Goal: Transaction & Acquisition: Purchase product/service

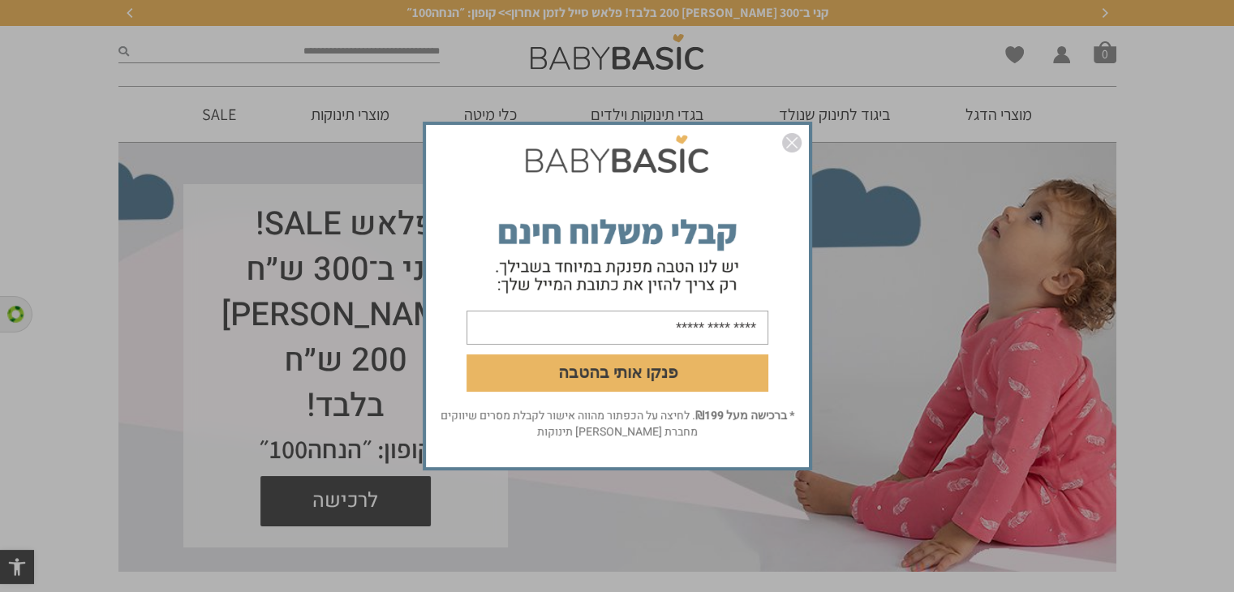
click at [640, 332] on input "email" at bounding box center [618, 328] width 302 height 34
type input "**********"
click at [655, 368] on button "פנקו אותי בהטבה" at bounding box center [618, 373] width 302 height 37
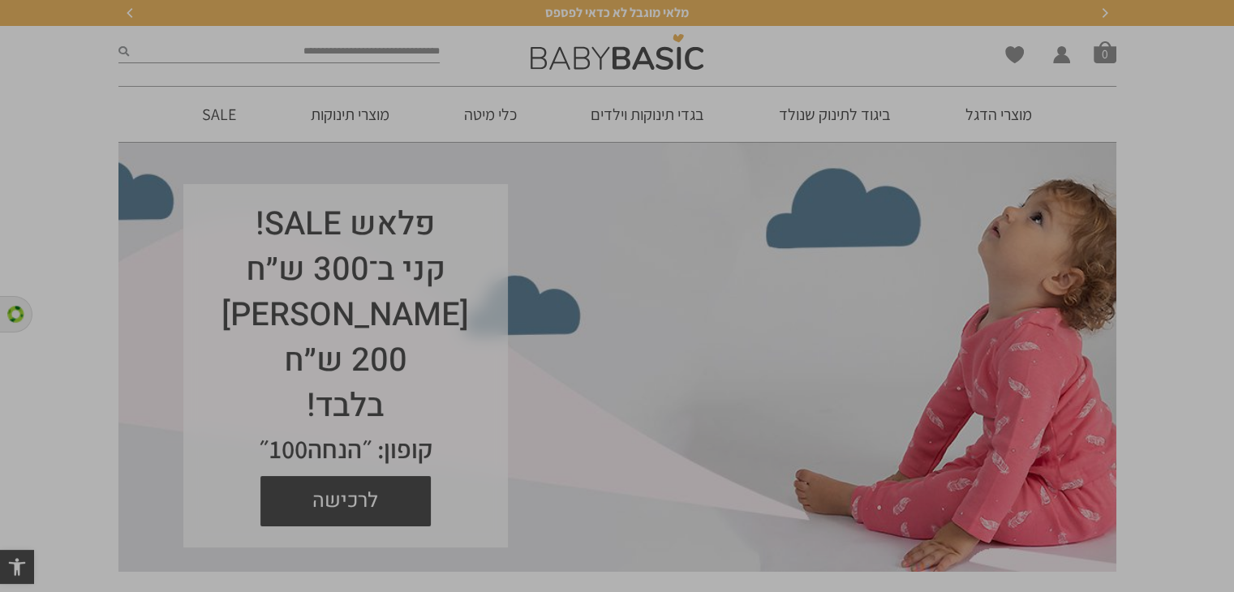
click at [686, 299] on input "text" at bounding box center [618, 292] width 302 height 34
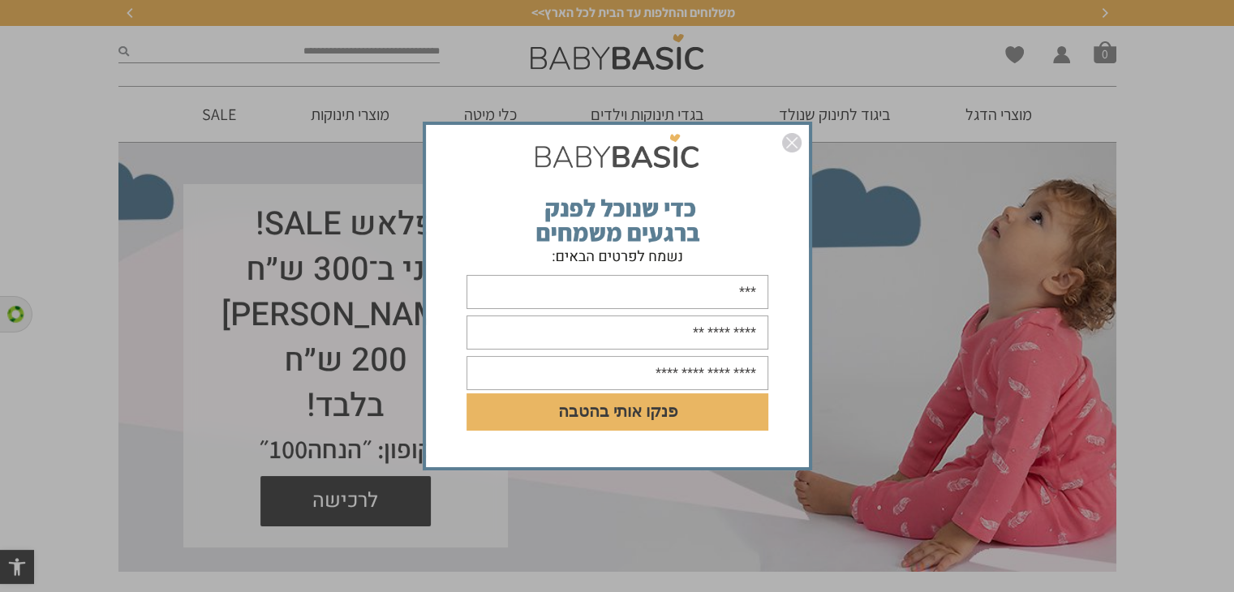
type input "***"
click at [738, 342] on input "text" at bounding box center [618, 333] width 302 height 34
type input "**********"
click at [717, 376] on input "text" at bounding box center [618, 373] width 302 height 34
type input "**********"
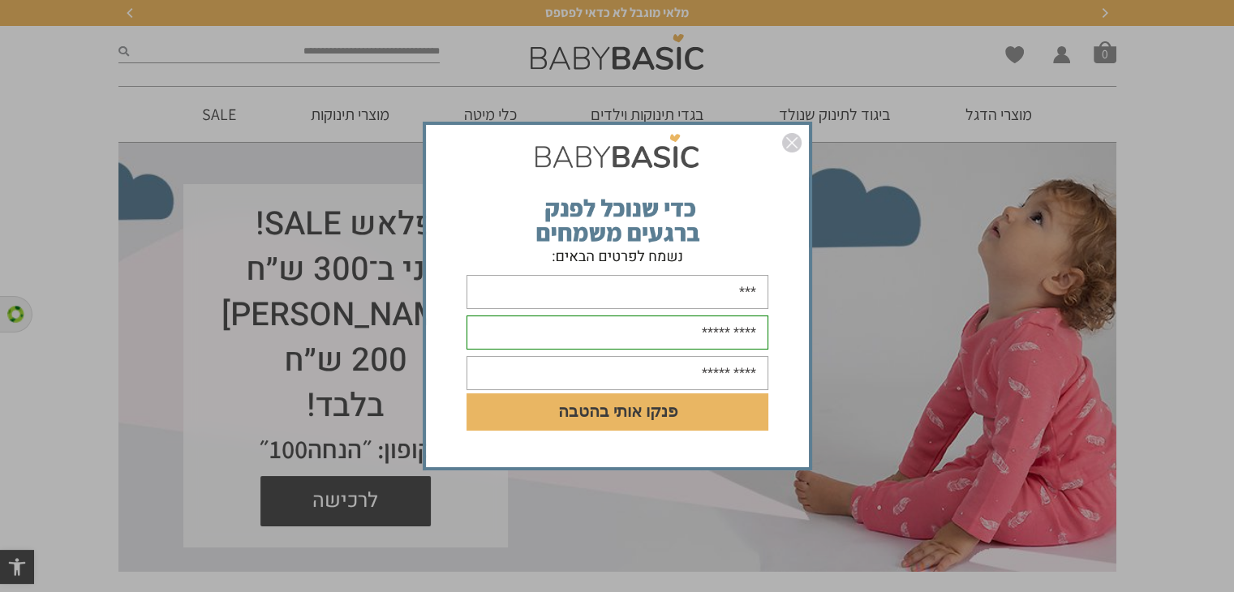
click at [639, 411] on button "פנקו אותי בהטבה" at bounding box center [618, 412] width 302 height 37
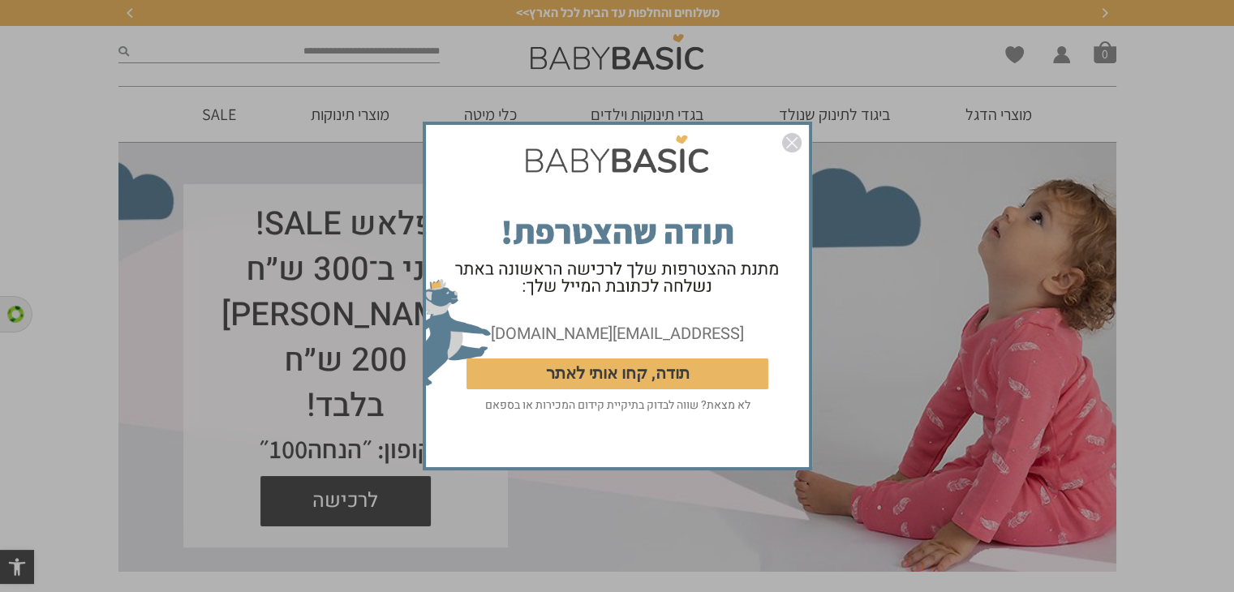
click at [650, 373] on button "תודה, קחו אותי לאתר" at bounding box center [618, 374] width 302 height 31
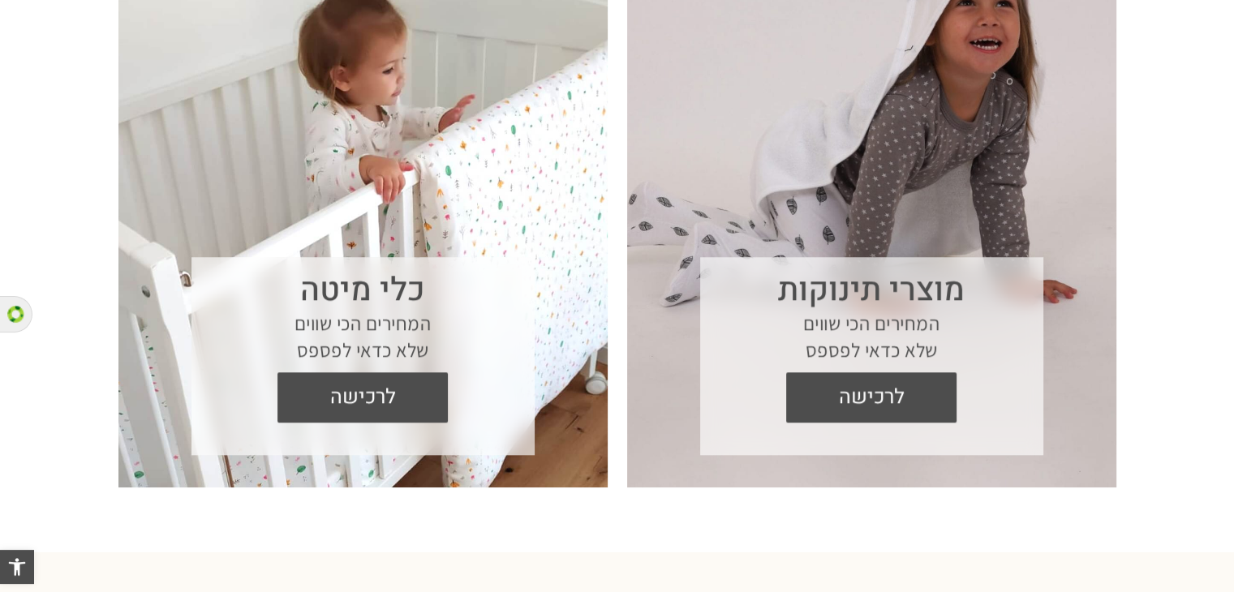
scroll to position [1379, 0]
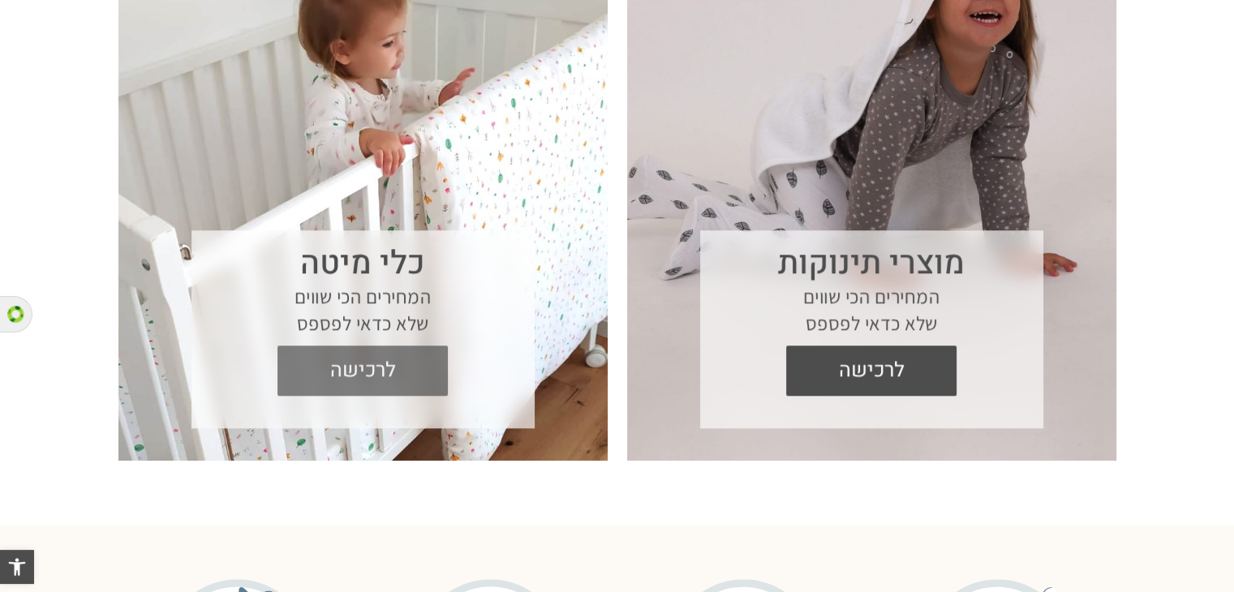
click at [346, 370] on span "לרכישה" at bounding box center [363, 371] width 146 height 50
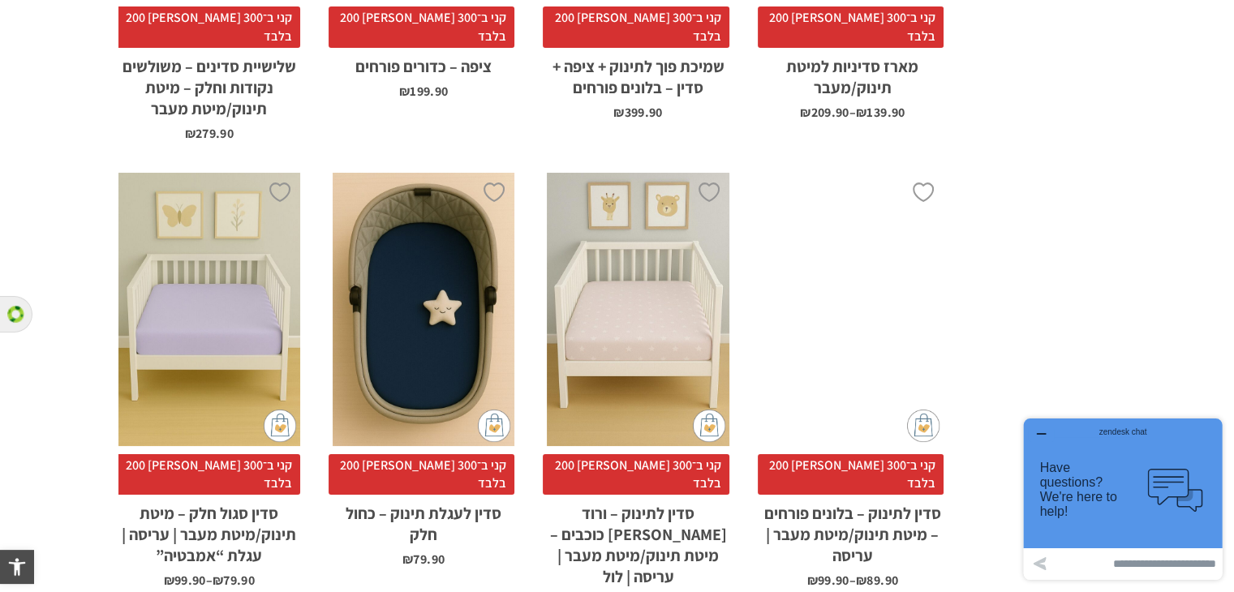
scroll to position [4163, 0]
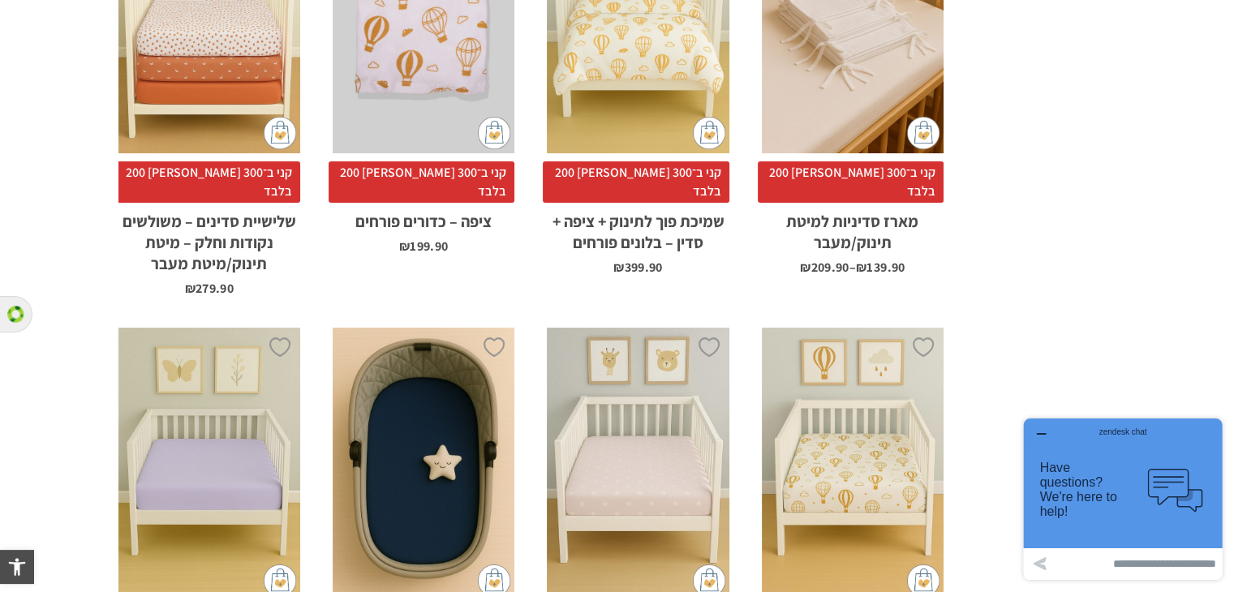
click at [673, 328] on div "x בחירת סוג סדין לול 88X95 מיטת תינוק/מעבר 66X128 עריסה 90X60" at bounding box center [638, 464] width 182 height 273
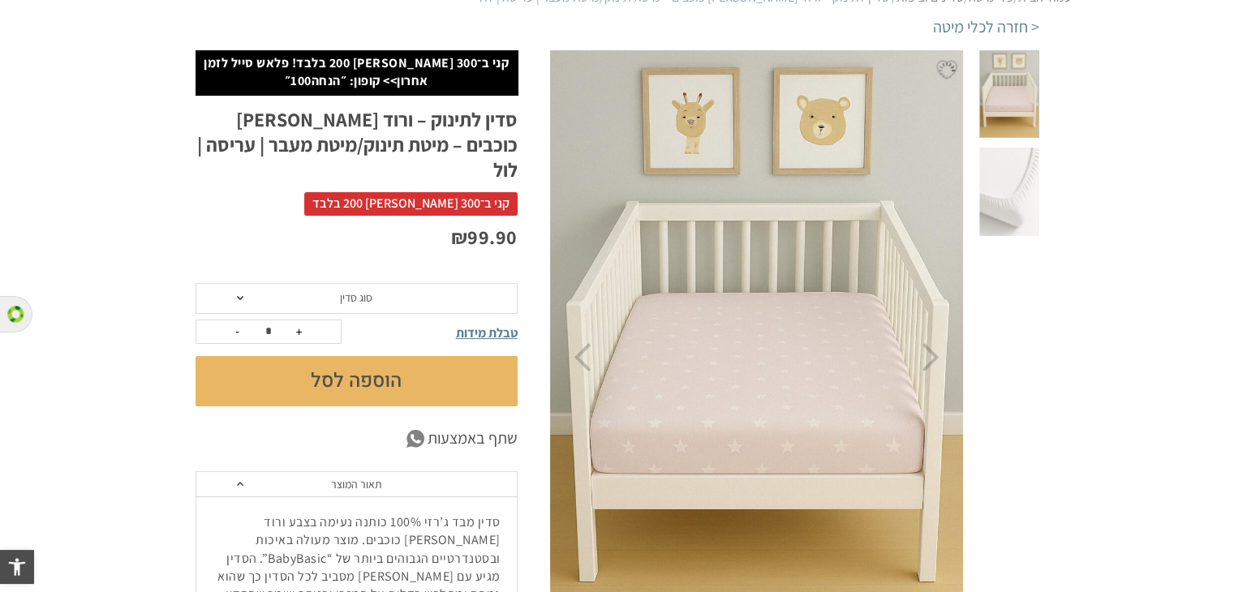
click at [464, 288] on form "**********" at bounding box center [357, 344] width 322 height 123
click at [474, 283] on span "סוג סדין" at bounding box center [357, 298] width 322 height 31
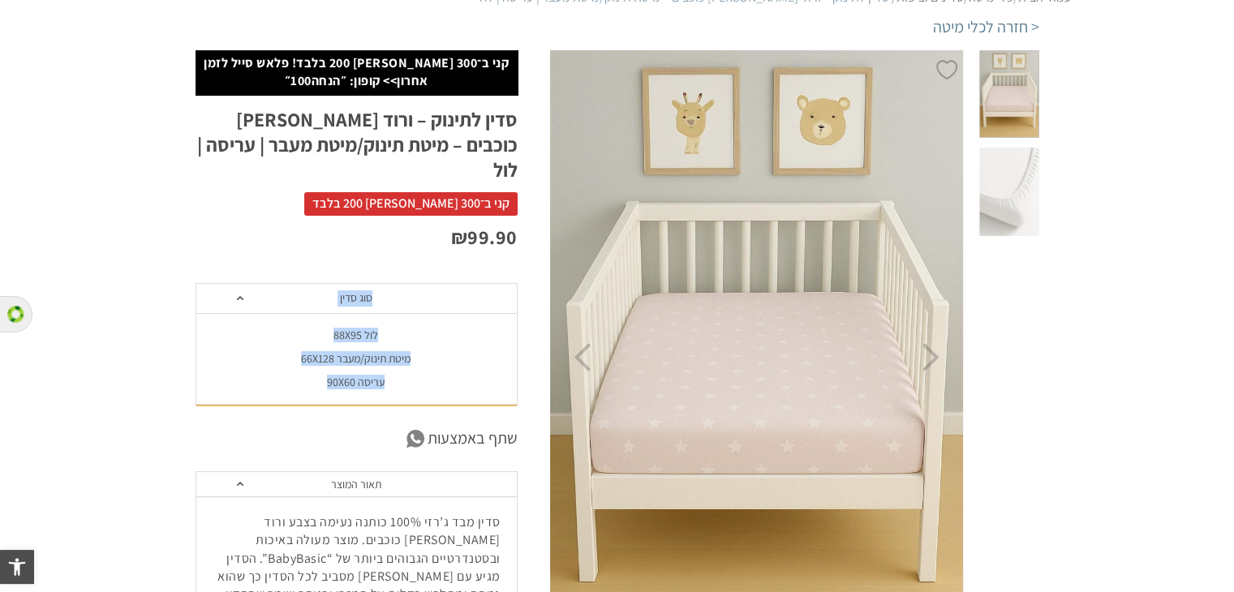
click at [930, 325] on img at bounding box center [756, 357] width 415 height 623
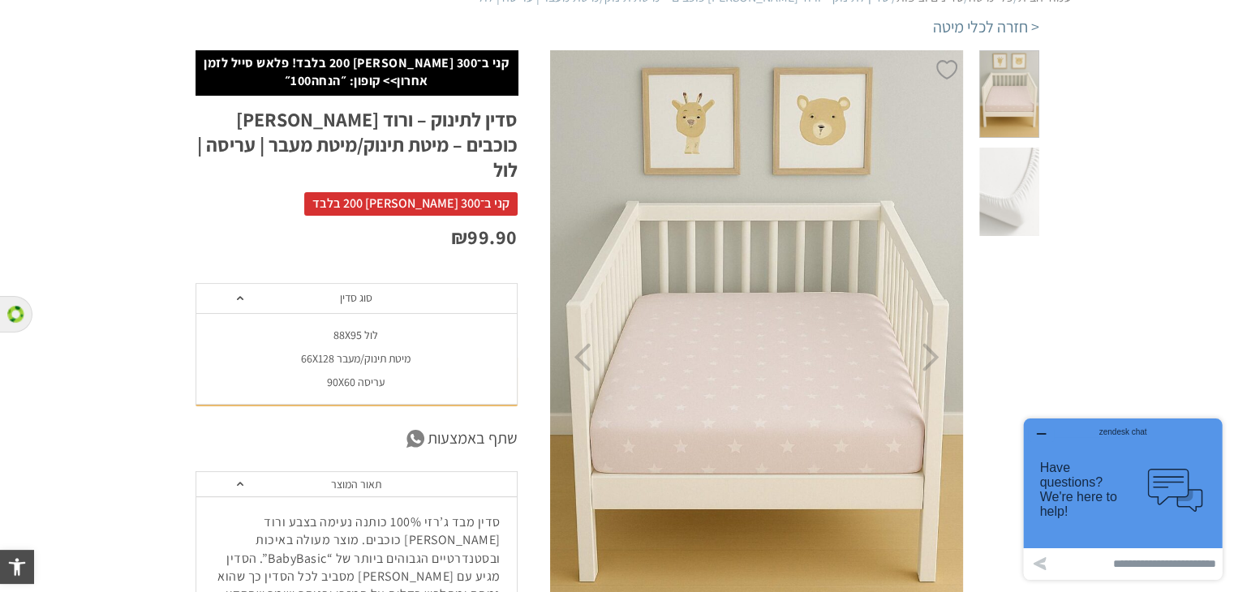
click at [1093, 325] on section "**********" at bounding box center [617, 437] width 1234 height 774
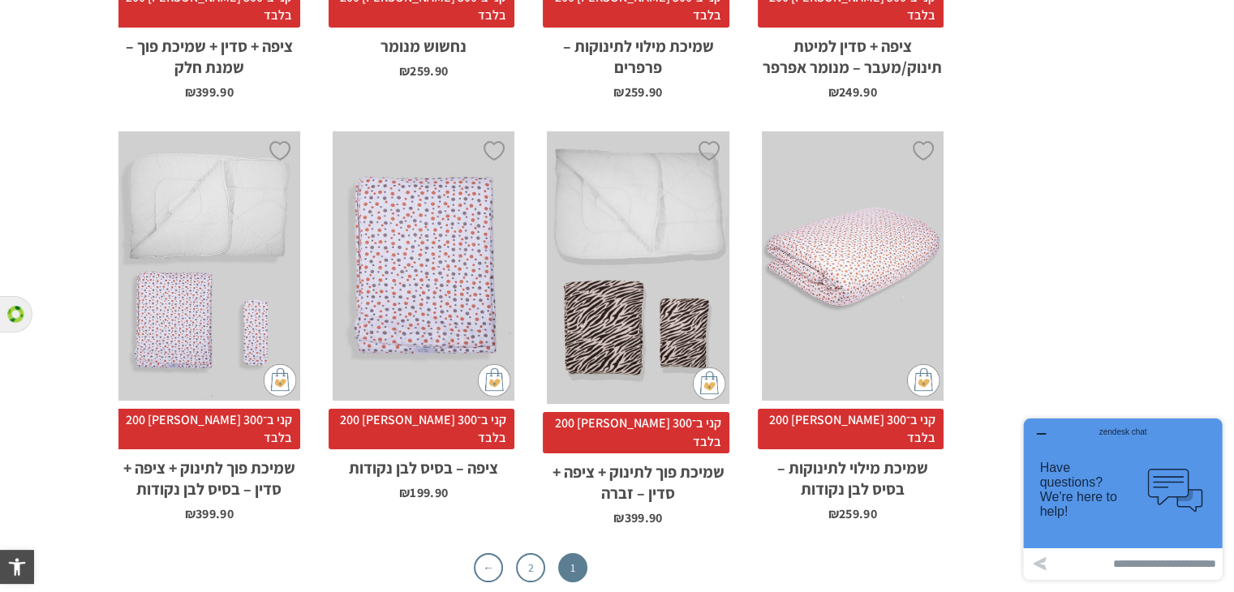
scroll to position [5325, 0]
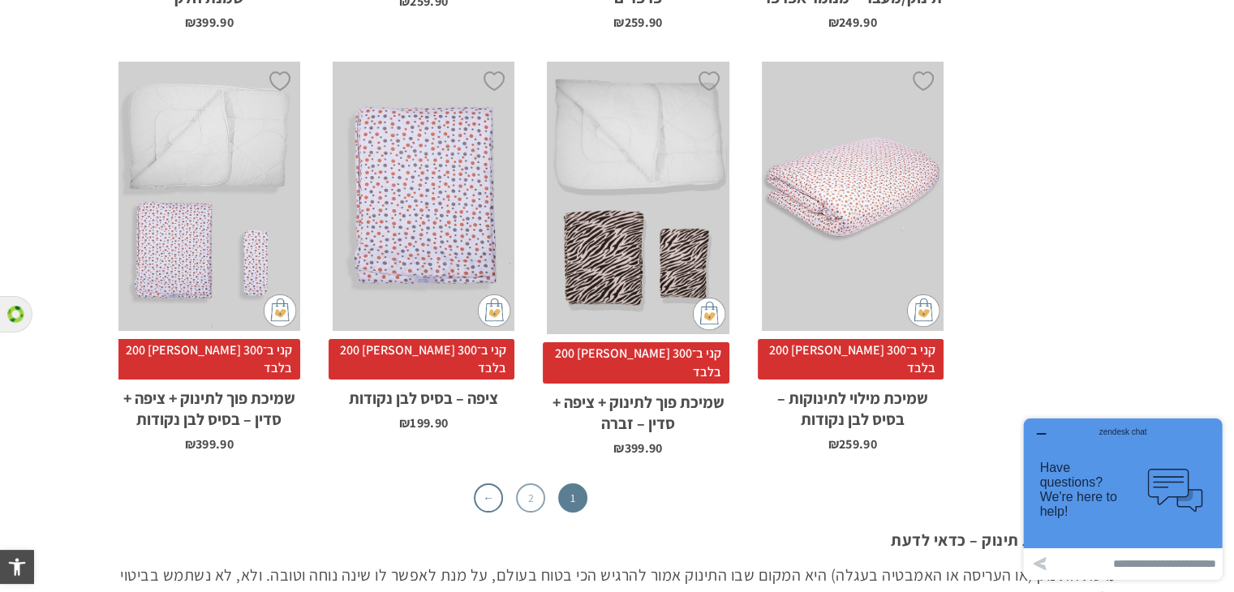
click at [527, 484] on link "2" at bounding box center [530, 498] width 29 height 29
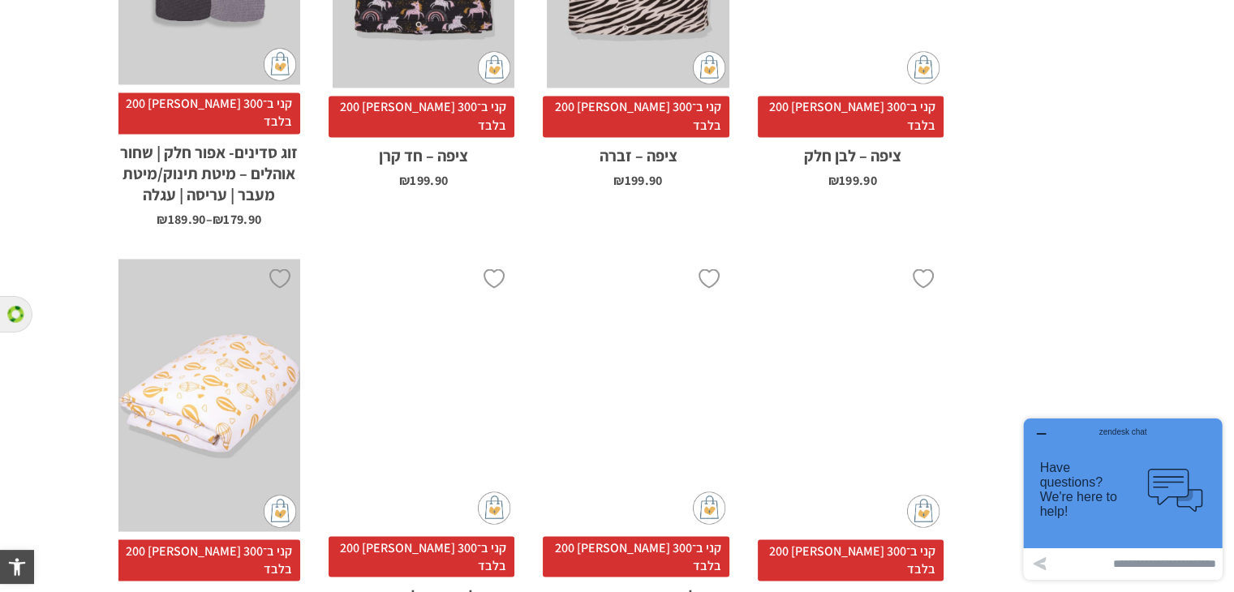
scroll to position [3083, 0]
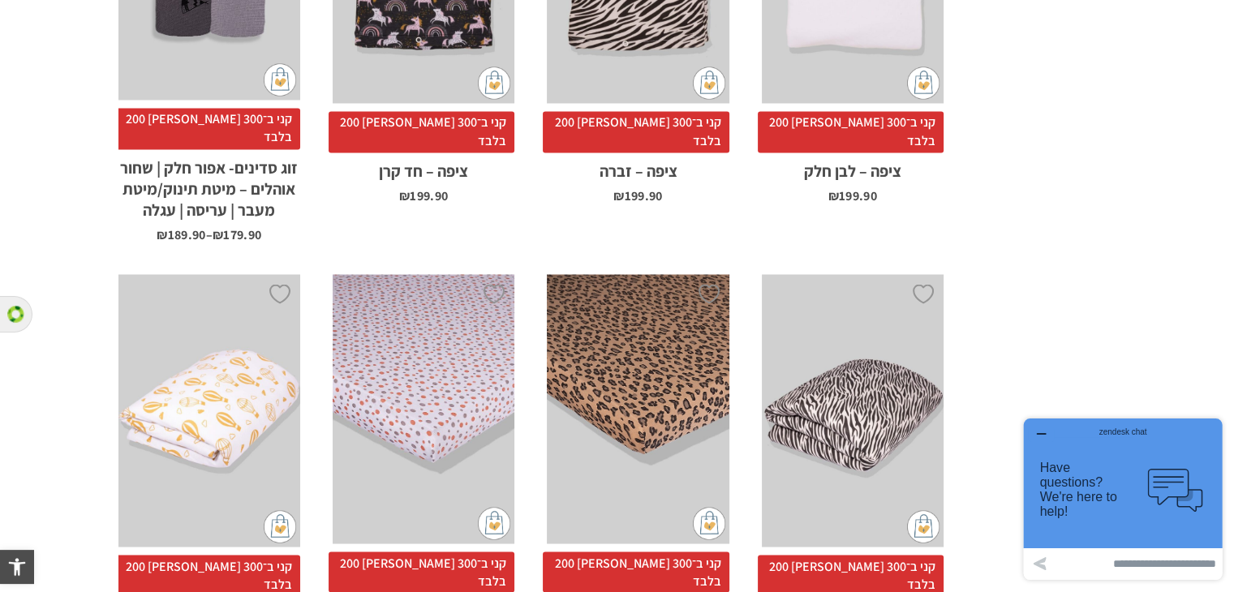
click at [432, 274] on div "x בחירת סוג סדין מיטת תינוק/מעבר 66X128 עריסה 90X60" at bounding box center [424, 408] width 182 height 269
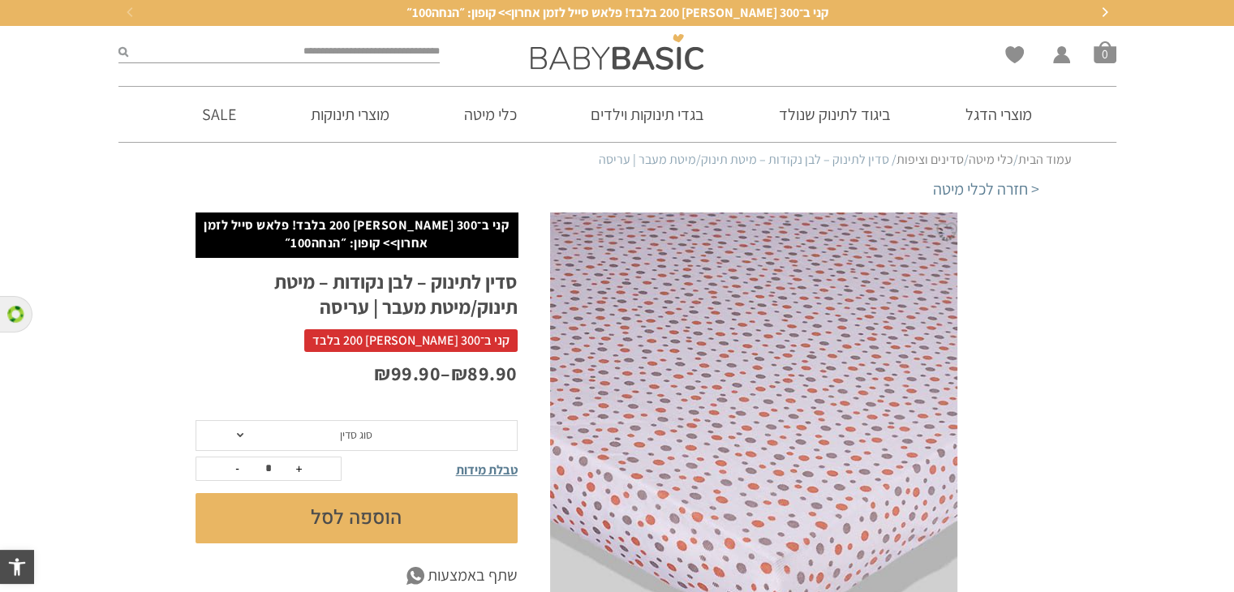
click at [340, 436] on span "סוג סדין" at bounding box center [356, 435] width 32 height 15
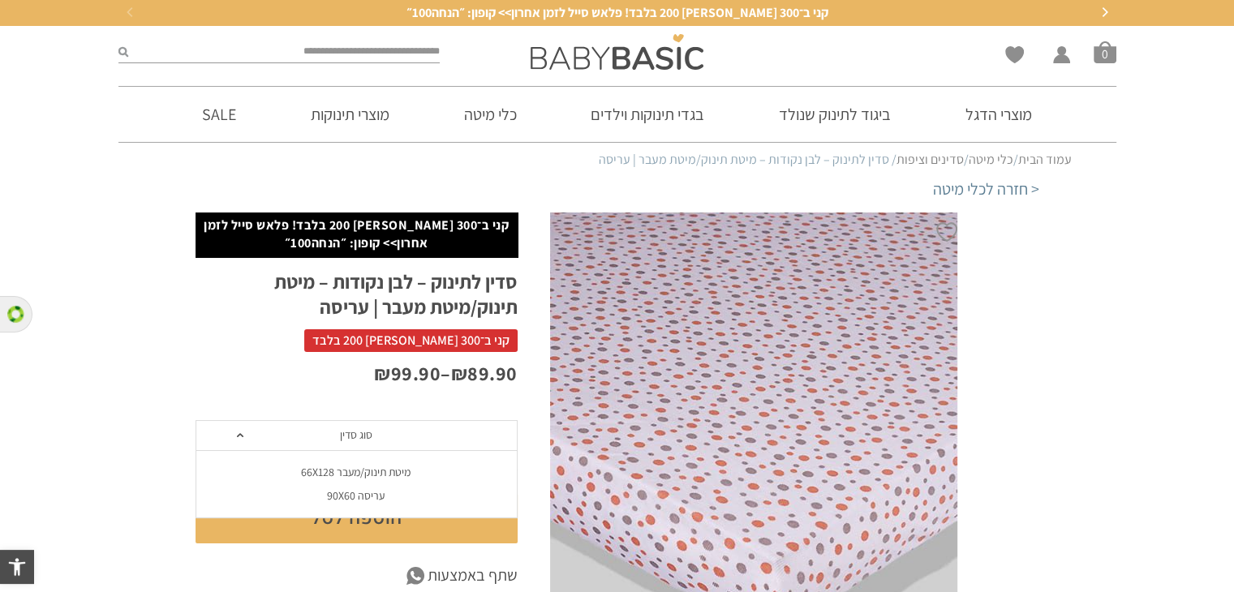
click at [371, 467] on div "מיטת תינוק/מעבר 66X128" at bounding box center [356, 473] width 322 height 14
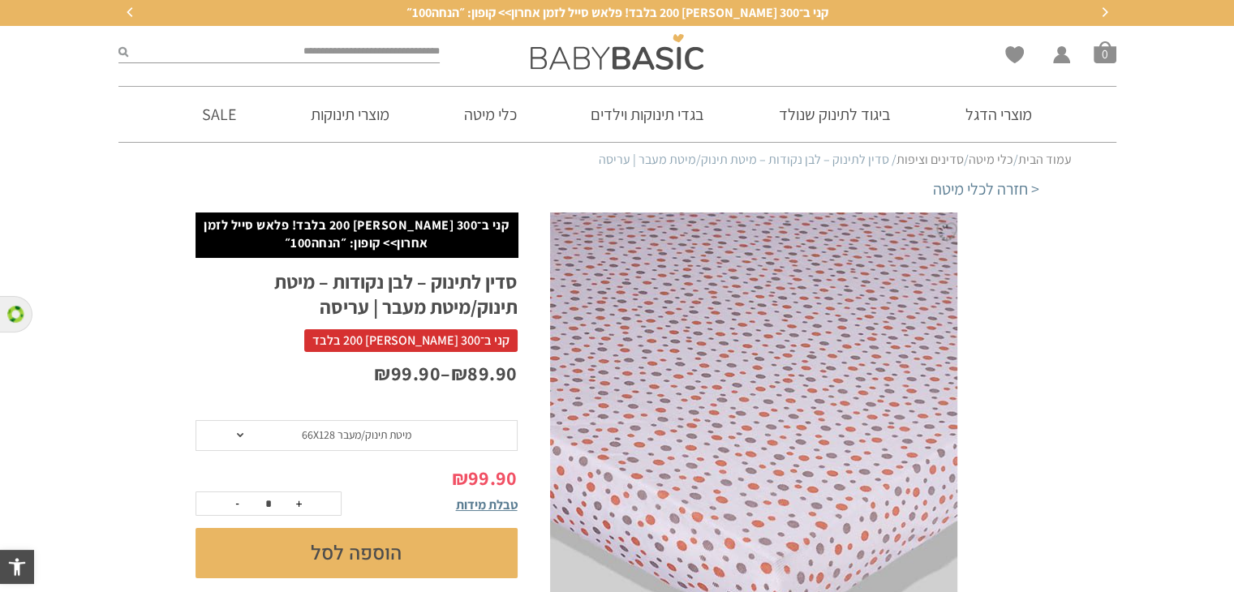
click at [364, 437] on span "מיטת תינוק/מעבר 66X128" at bounding box center [357, 435] width 110 height 15
click at [364, 494] on div "עריסה 90X60" at bounding box center [356, 496] width 322 height 14
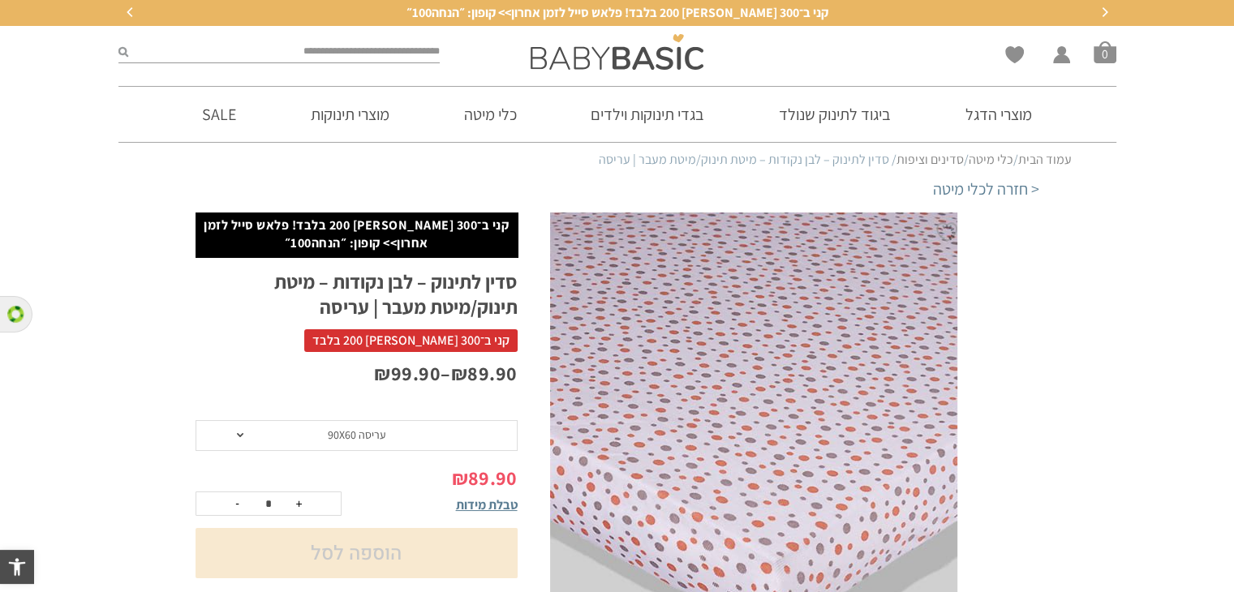
click at [351, 432] on span "עריסה 90X60" at bounding box center [357, 435] width 58 height 15
click at [361, 471] on div "מיטת תינוק/מעבר 66X128" at bounding box center [356, 473] width 322 height 14
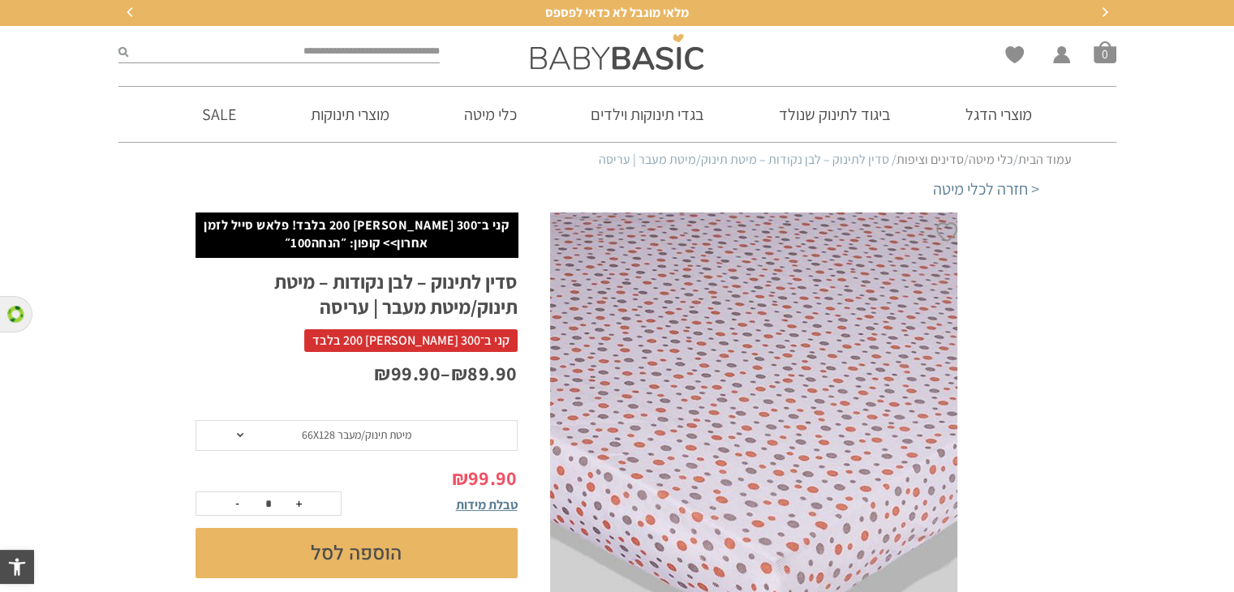
click at [296, 505] on button "+" at bounding box center [299, 504] width 24 height 23
type input "*"
